Goal: Task Accomplishment & Management: Manage account settings

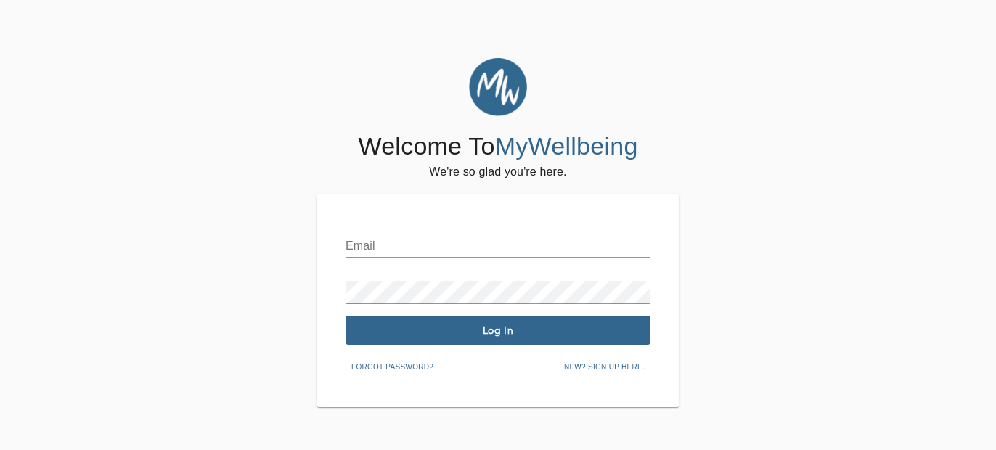
click at [433, 224] on div "Email" at bounding box center [498, 240] width 305 height 35
type input "[EMAIL_ADDRESS][DOMAIN_NAME]"
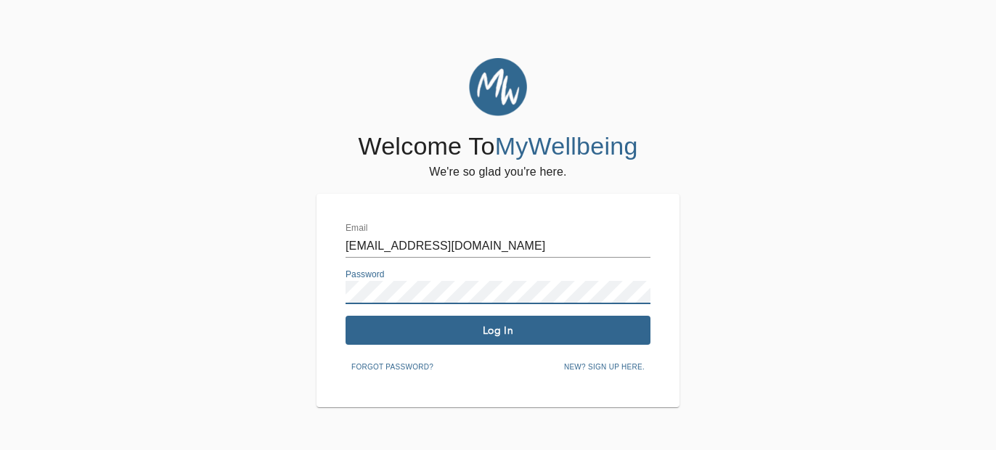
click at [576, 176] on div "Welcome To MyWellbeing We're so glad you're here. Email [EMAIL_ADDRESS][DOMAIN_…" at bounding box center [498, 232] width 363 height 349
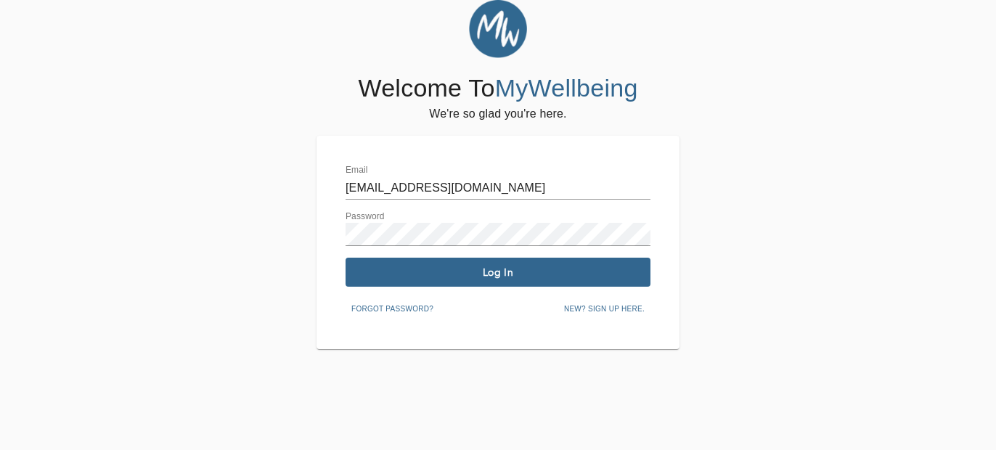
scroll to position [58, 0]
click at [506, 273] on span "Log In" at bounding box center [497, 273] width 293 height 14
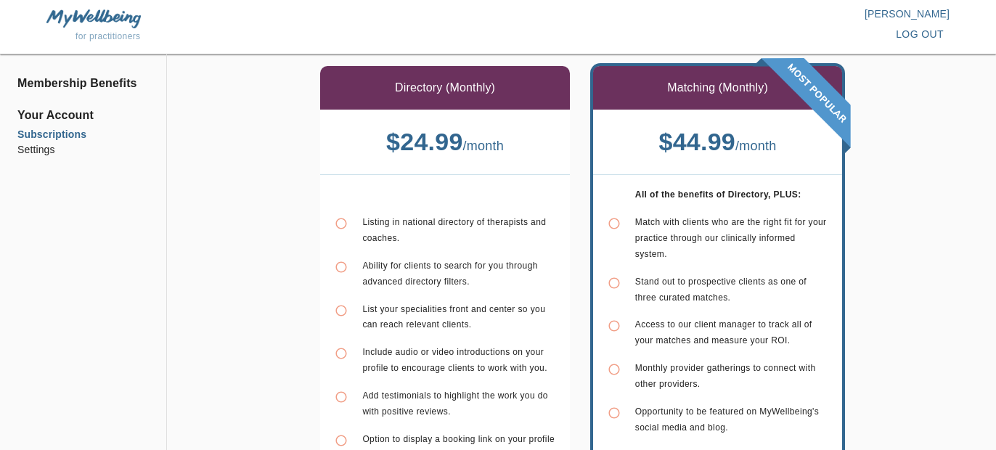
click at [902, 31] on span "log out" at bounding box center [920, 34] width 48 height 18
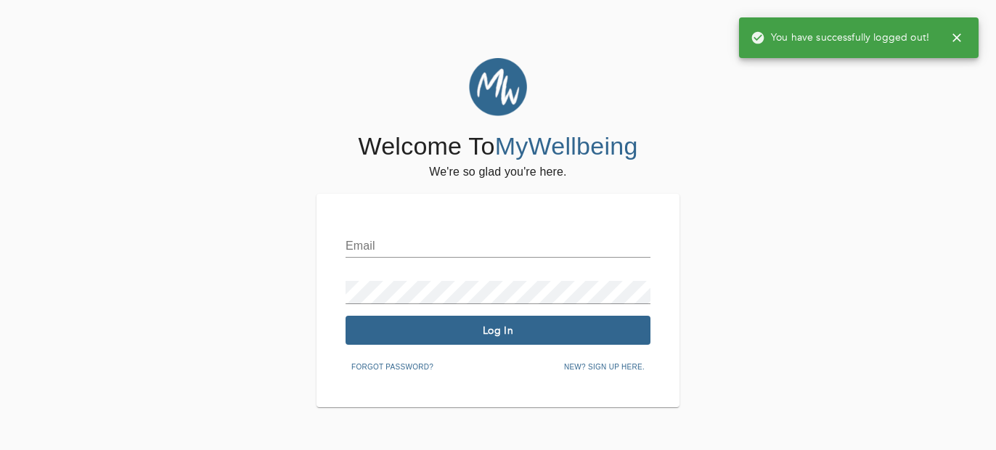
click at [499, 229] on div "Email" at bounding box center [498, 240] width 305 height 35
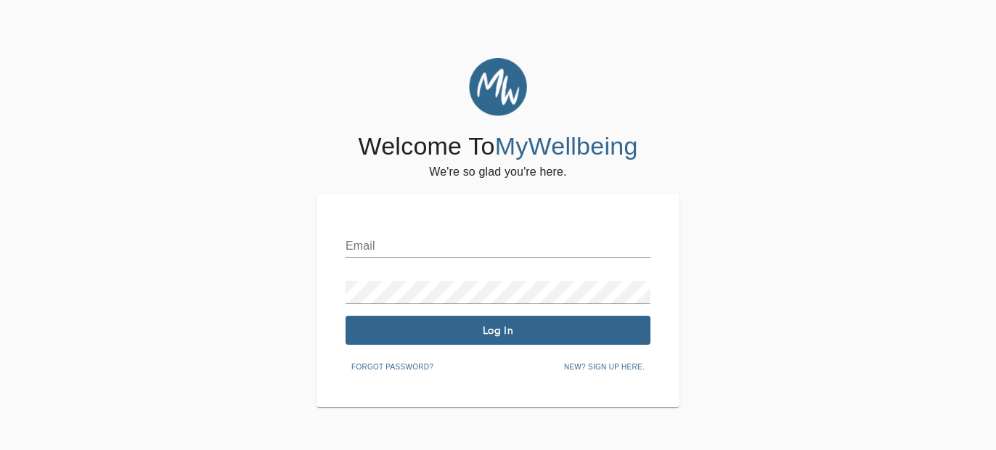
type input "[EMAIL_ADDRESS][DOMAIN_NAME]"
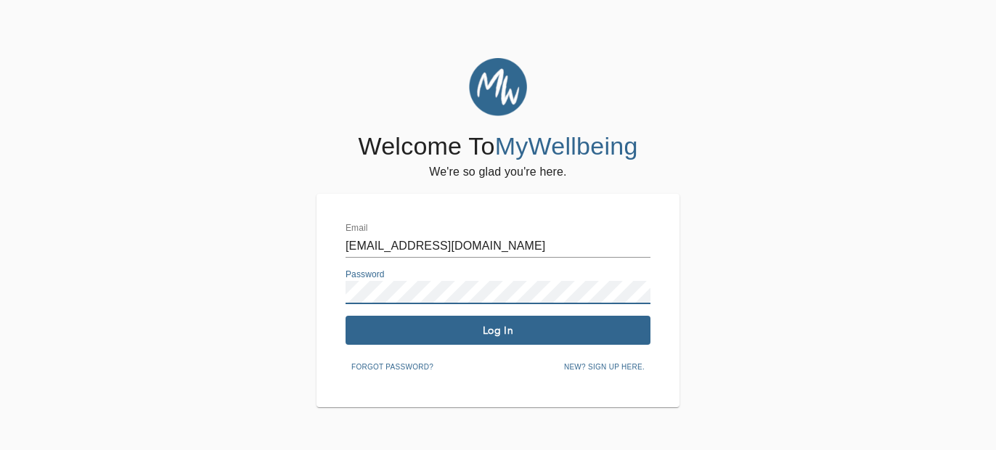
click at [397, 329] on span "Log In" at bounding box center [497, 331] width 293 height 14
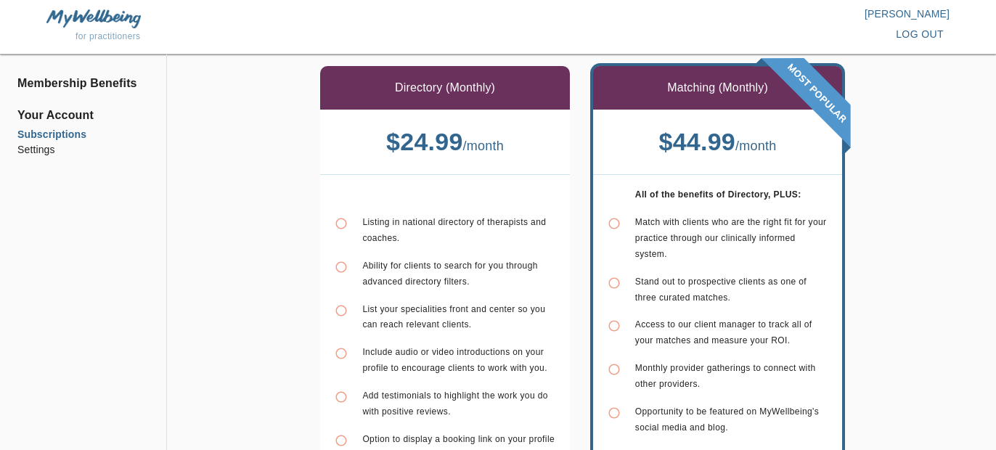
click at [46, 133] on li "Subscriptions" at bounding box center [82, 134] width 131 height 15
